Goal: Transaction & Acquisition: Purchase product/service

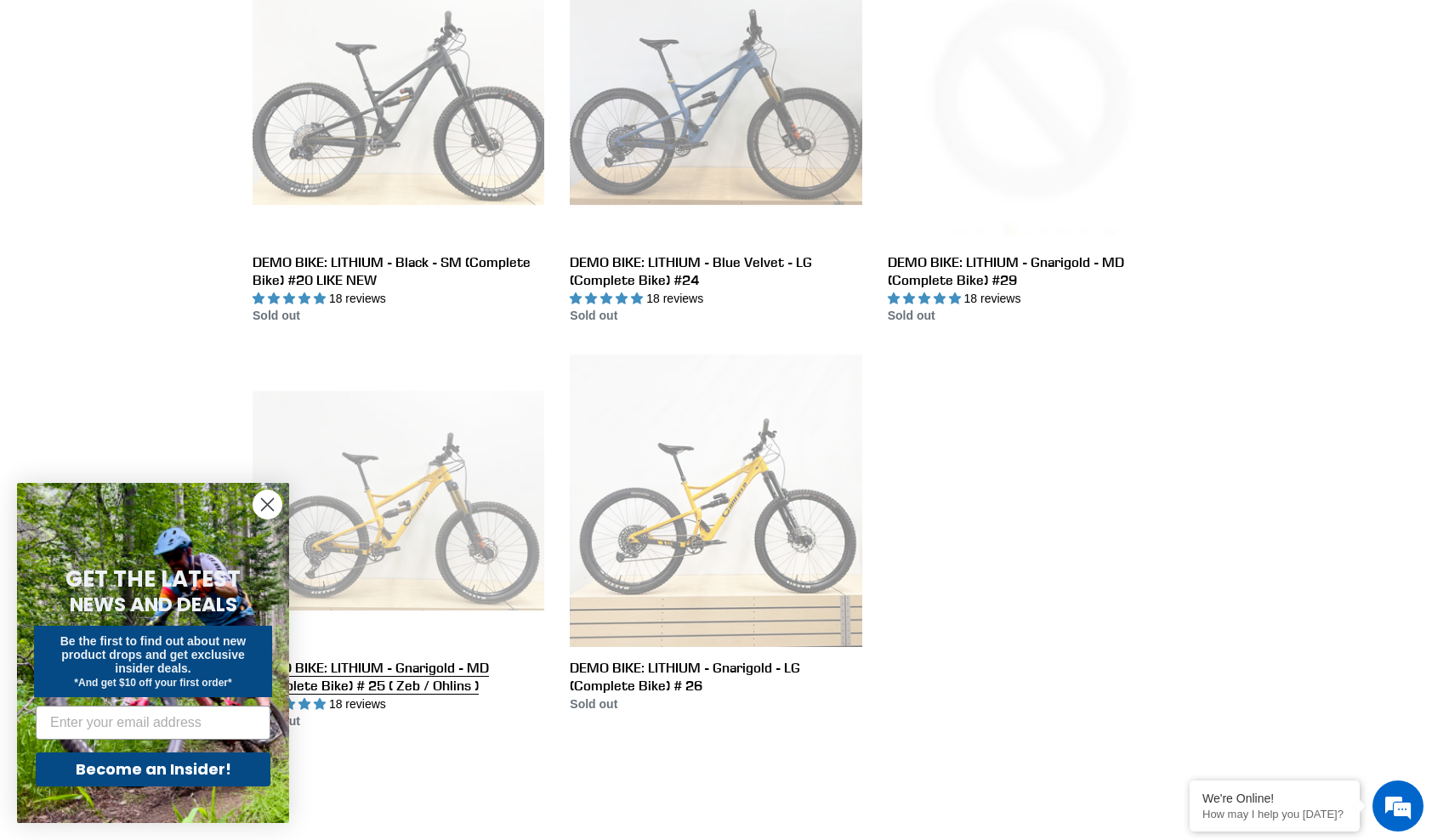
scroll to position [975, 0]
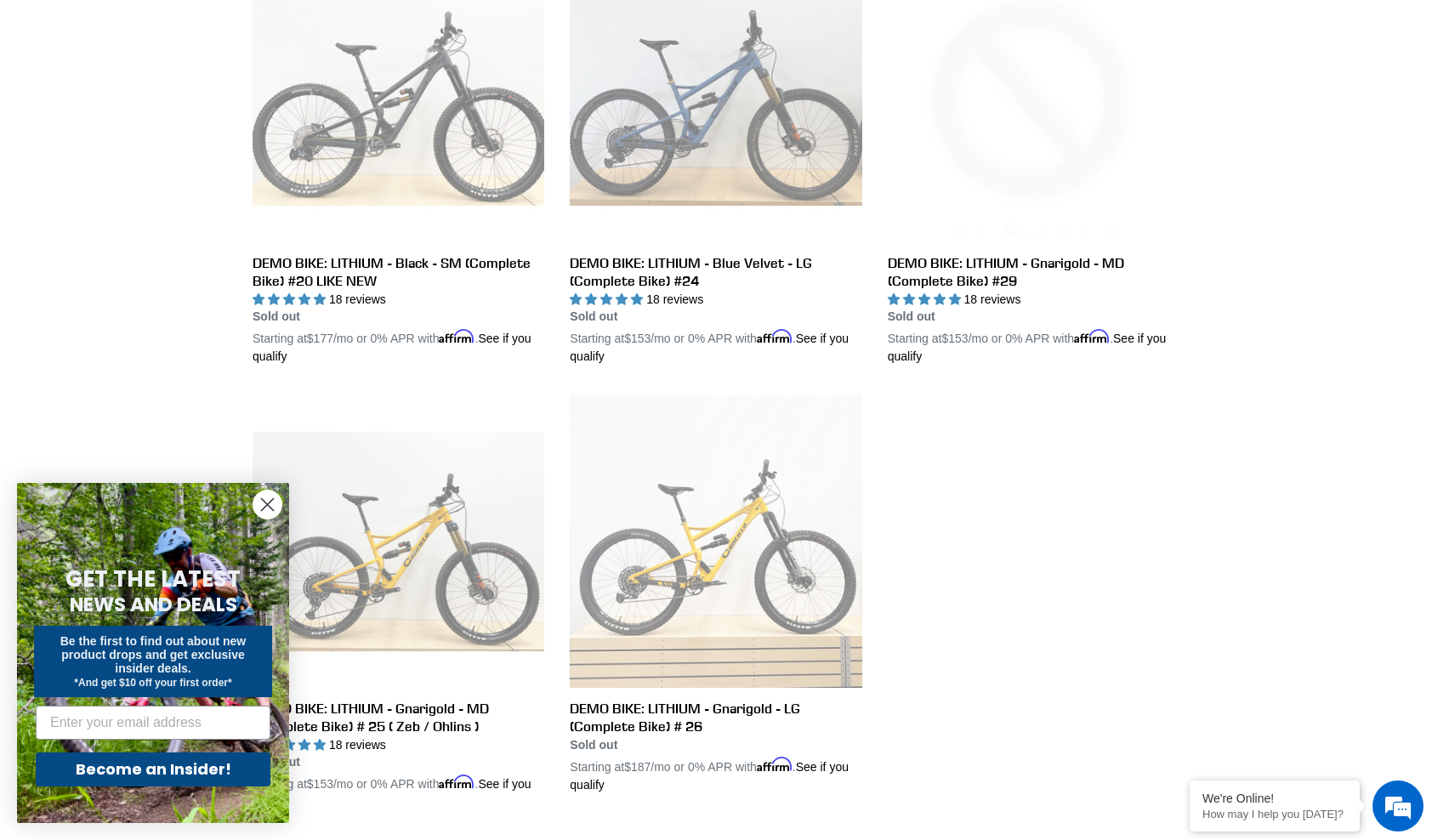
click at [272, 505] on circle "Close dialog" at bounding box center [267, 505] width 28 height 28
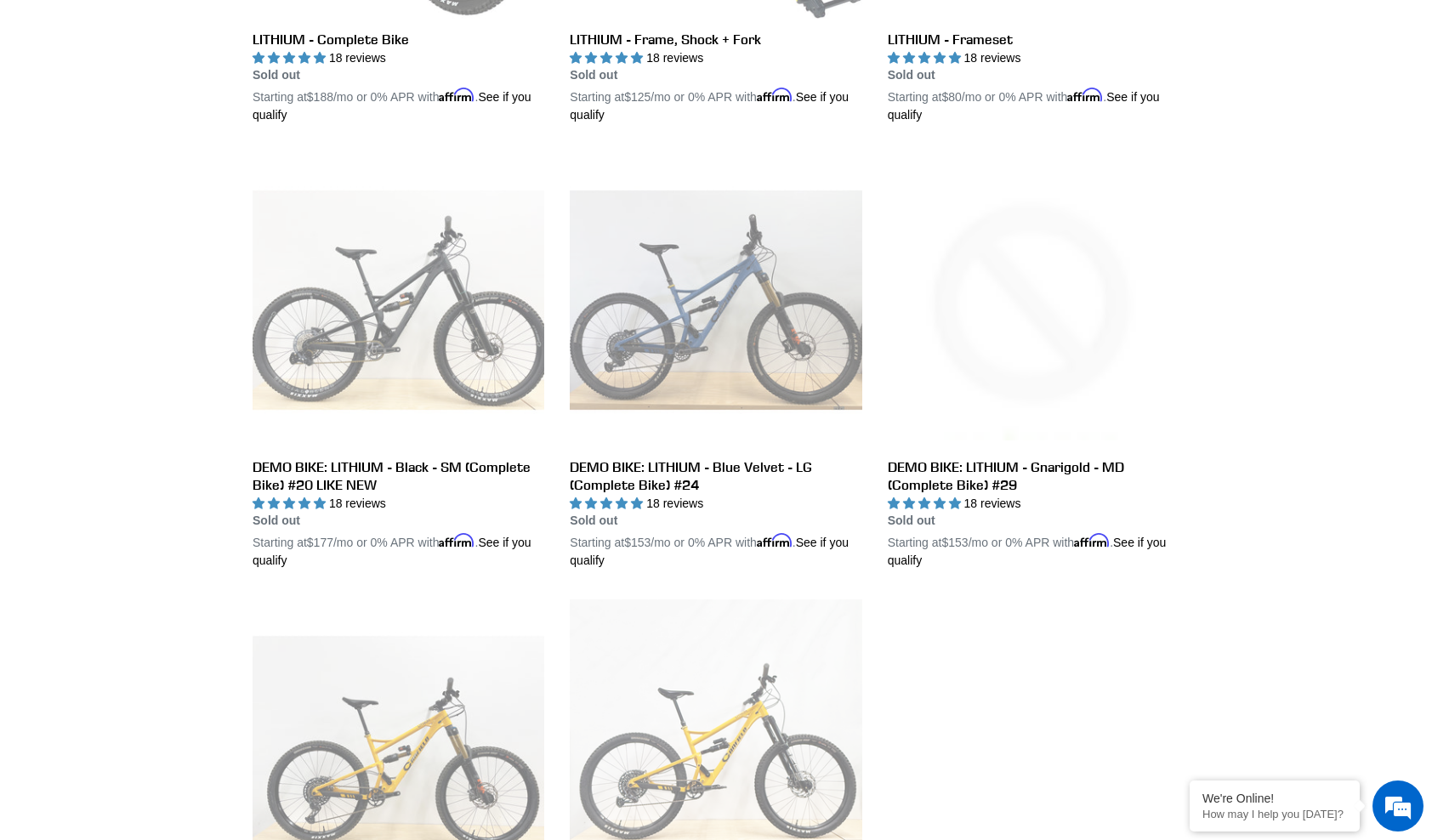
scroll to position [465, 0]
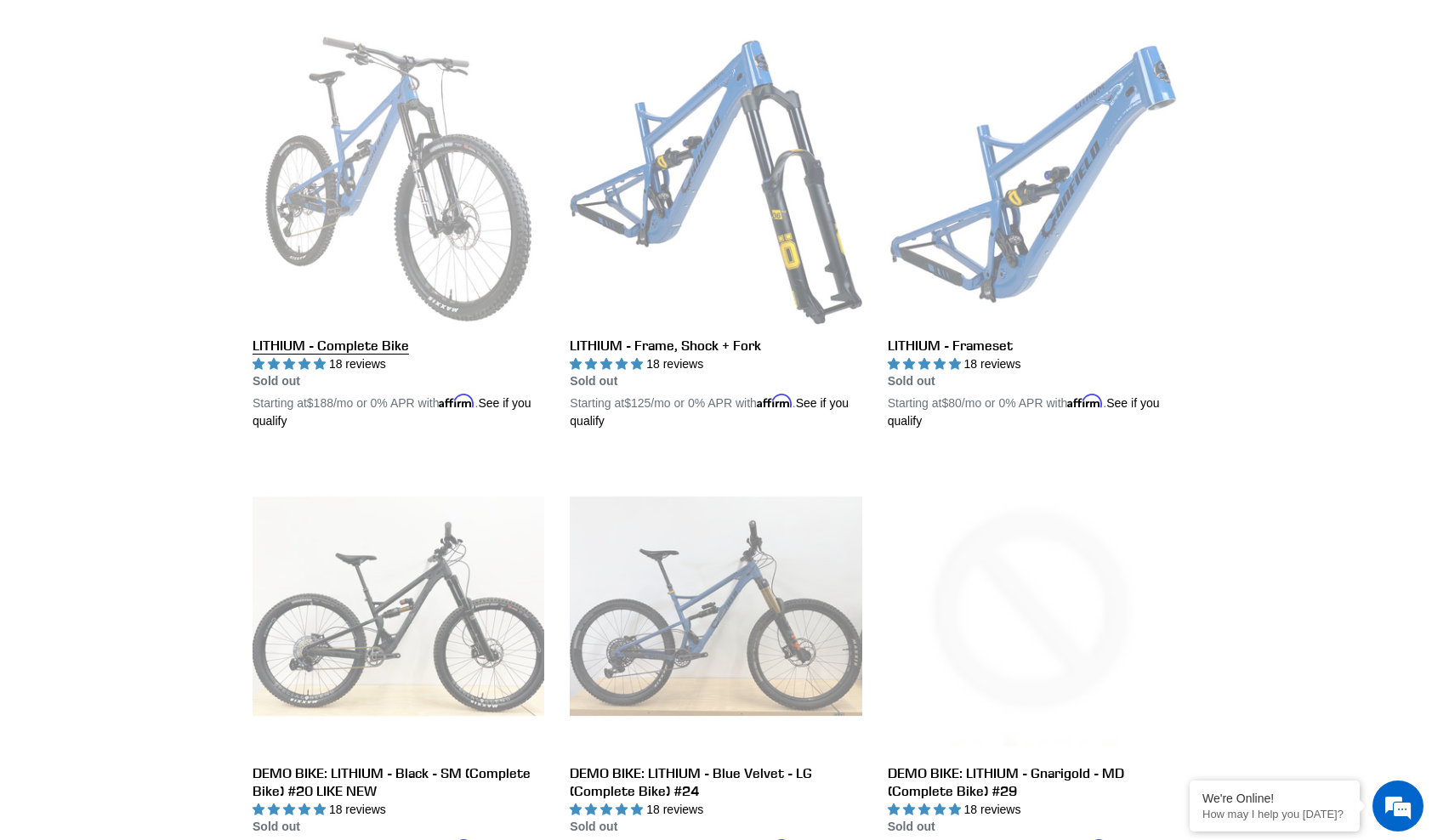
click at [426, 218] on link "LITHIUM - Complete Bike" at bounding box center [398, 232] width 292 height 398
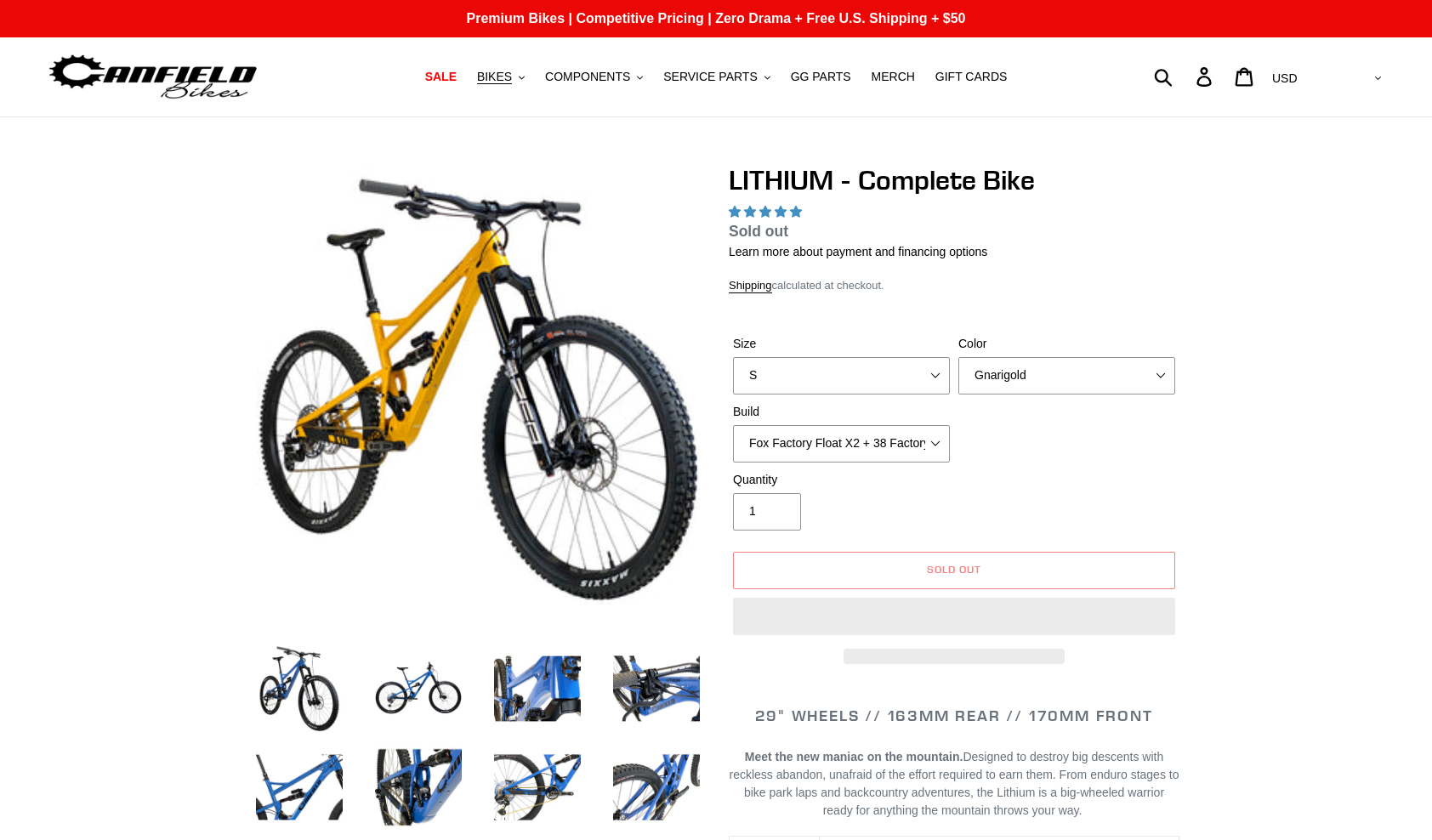
select select "highest-rating"
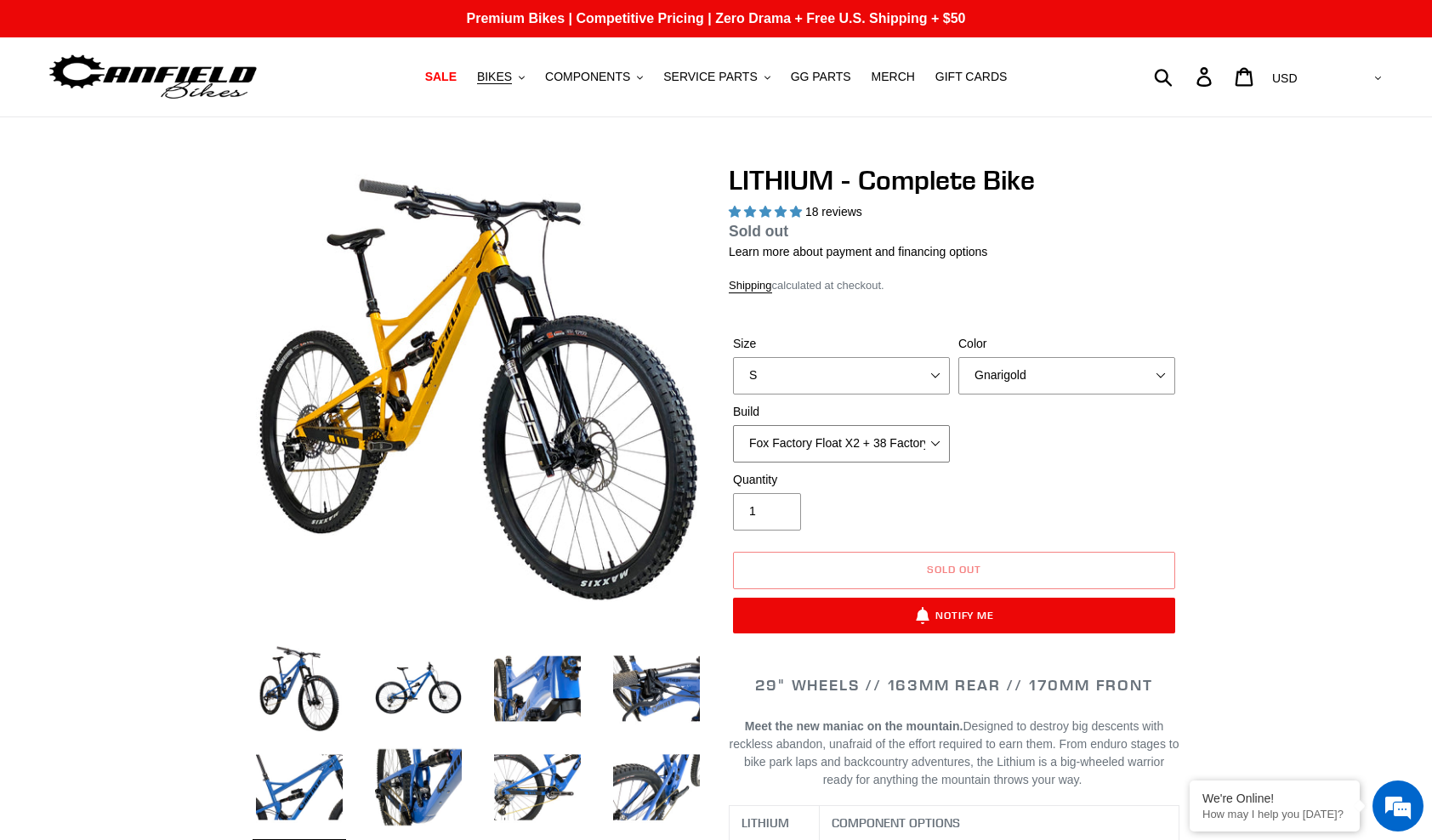
click at [938, 437] on select "Fox Factory Float X2 + 38 Factory Grip 2 170 + SRAM GX Fox Factory Float X2 + 3…" at bounding box center [841, 444] width 216 height 37
select select "RockShox Vivid ULT Coil + Zeb ULT Chg 3 + SRAM GX"
click at [733, 445] on select "Fox Factory Float X2 + 38 Factory Grip 2 170 + SRAM GX Fox Factory Float X2 + 3…" at bounding box center [841, 444] width 216 height 37
